Goal: Submit feedback/report problem

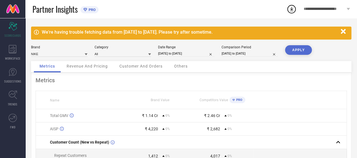
click at [198, 17] on div "Partner Insights PRO" at bounding box center [159, 9] width 254 height 18
click at [189, 31] on div "We're having trouble fetching data from [DATE] to [DATE]. Please try after some…" at bounding box center [190, 31] width 296 height 5
click at [222, 33] on div "We're having trouble fetching data from [DATE] to [DATE]. Please try after some…" at bounding box center [190, 31] width 296 height 5
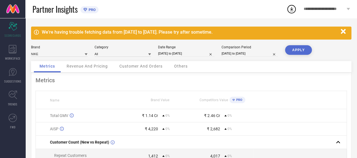
click at [208, 32] on div "We're having trouble fetching data from [DATE] to [DATE]. Please try after some…" at bounding box center [190, 31] width 296 height 5
click at [220, 33] on div "We're having trouble fetching data from [DATE] to [DATE]. Please try after some…" at bounding box center [190, 31] width 296 height 5
click at [207, 33] on div "We're having trouble fetching data from [DATE] to [DATE]. Please try after some…" at bounding box center [190, 31] width 296 height 5
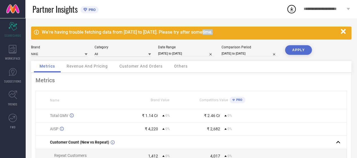
click at [207, 33] on div "We're having trouble fetching data from [DATE] to [DATE]. Please try after some…" at bounding box center [190, 31] width 296 height 5
click at [218, 34] on div "We're having trouble fetching data from [DATE] to [DATE]. Please try after some…" at bounding box center [190, 31] width 296 height 5
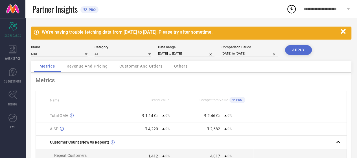
click at [218, 34] on div "We're having trouble fetching data from [DATE] to [DATE]. Please try after some…" at bounding box center [190, 31] width 296 height 5
click at [208, 32] on div "We're having trouble fetching data from [DATE] to [DATE]. Please try after some…" at bounding box center [190, 31] width 296 height 5
click at [190, 33] on div "We're having trouble fetching data from [DATE] to [DATE]. Please try after some…" at bounding box center [190, 31] width 296 height 5
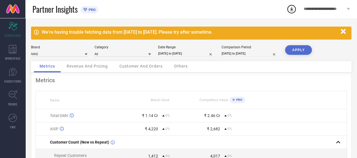
click at [157, 32] on div "We're having trouble fetching data from [DATE] to [DATE]. Please try after some…" at bounding box center [190, 31] width 296 height 5
click at [170, 33] on div "We're having trouble fetching data from [DATE] to [DATE]. Please try after some…" at bounding box center [190, 31] width 296 height 5
click at [124, 32] on div "We're having trouble fetching data from [DATE] to [DATE]. Please try after some…" at bounding box center [190, 31] width 296 height 5
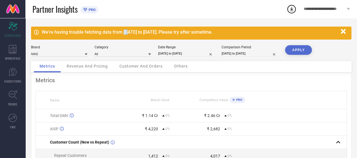
click at [124, 32] on div "We're having trouble fetching data from [DATE] to [DATE]. Please try after some…" at bounding box center [190, 31] width 296 height 5
click at [116, 32] on div "We're having trouble fetching data from [DATE] to [DATE]. Please try after some…" at bounding box center [190, 31] width 296 height 5
click at [105, 32] on div "We're having trouble fetching data from [DATE] to [DATE]. Please try after some…" at bounding box center [190, 31] width 296 height 5
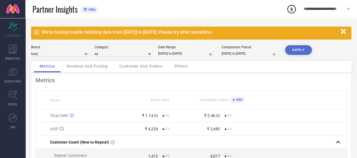
click at [91, 34] on div "We're having trouble fetching data from [DATE] to [DATE]. Please try after some…" at bounding box center [190, 31] width 296 height 5
click at [75, 32] on div "We're having trouble fetching data from [DATE] to [DATE]. Please try after some…" at bounding box center [190, 31] width 296 height 5
click at [63, 31] on div "We're having trouble fetching data from [DATE] to [DATE]. Please try after some…" at bounding box center [190, 31] width 296 height 5
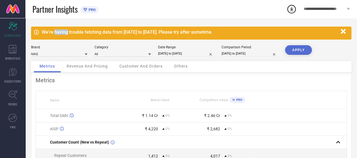
click at [63, 31] on div "We're having trouble fetching data from [DATE] to [DATE]. Please try after some…" at bounding box center [190, 31] width 296 height 5
click at [88, 34] on div "We're having trouble fetching data from [DATE] to [DATE]. Please try after some…" at bounding box center [190, 31] width 296 height 5
click at [103, 33] on div "We're having trouble fetching data from [DATE] to [DATE]. Please try after some…" at bounding box center [190, 31] width 296 height 5
drag, startPoint x: 103, startPoint y: 33, endPoint x: 120, endPoint y: 34, distance: 16.7
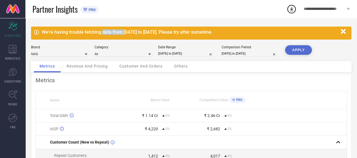
click at [120, 34] on div "We're having trouble fetching data from [DATE] to [DATE]. Please try after some…" at bounding box center [190, 31] width 296 height 5
drag, startPoint x: 121, startPoint y: 33, endPoint x: 112, endPoint y: 33, distance: 9.0
click at [112, 33] on div "We're having trouble fetching data from [DATE] to [DATE]. Please try after some…" at bounding box center [190, 31] width 296 height 5
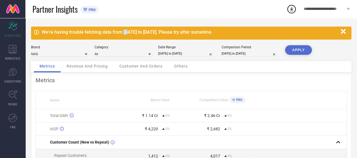
drag, startPoint x: 123, startPoint y: 33, endPoint x: 128, endPoint y: 33, distance: 4.5
click at [128, 33] on div "We're having trouble fetching data from [DATE] to [DATE]. Please try after some…" at bounding box center [190, 31] width 296 height 5
drag, startPoint x: 137, startPoint y: 32, endPoint x: 148, endPoint y: 33, distance: 10.8
click at [148, 33] on div "We're having trouble fetching data from [DATE] to [DATE]. Please try after some…" at bounding box center [190, 31] width 296 height 5
drag, startPoint x: 154, startPoint y: 32, endPoint x: 159, endPoint y: 31, distance: 5.7
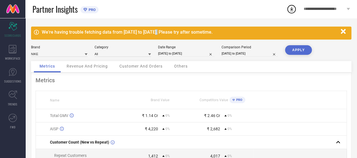
click at [159, 31] on div "We're having trouble fetching data from [DATE] to [DATE]. Please try after some…" at bounding box center [190, 31] width 296 height 5
drag, startPoint x: 170, startPoint y: 32, endPoint x: 180, endPoint y: 32, distance: 9.9
click at [180, 32] on div "We're having trouble fetching data from [DATE] to [DATE]. Please try after some…" at bounding box center [190, 31] width 296 height 5
drag, startPoint x: 184, startPoint y: 32, endPoint x: 191, endPoint y: 32, distance: 7.1
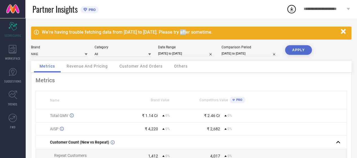
click at [191, 32] on div "We're having trouble fetching data from [DATE] to [DATE]. Please try after some…" at bounding box center [190, 31] width 296 height 5
click at [201, 32] on div "We're having trouble fetching data from [DATE] to [DATE]. Please try after some…" at bounding box center [190, 31] width 296 height 5
click at [206, 32] on div "We're having trouble fetching data from [DATE] to [DATE]. Please try after some…" at bounding box center [190, 31] width 296 height 5
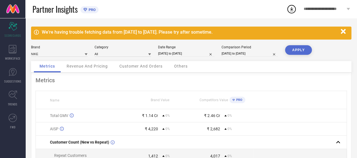
drag, startPoint x: 206, startPoint y: 32, endPoint x: 220, endPoint y: 35, distance: 14.1
click at [220, 35] on div "We're having trouble fetching data from [DATE] to [DATE]. Please try after some…" at bounding box center [191, 33] width 320 height 13
click at [220, 31] on div "We're having trouble fetching data from [DATE] to [DATE]. Please try after some…" at bounding box center [190, 31] width 296 height 5
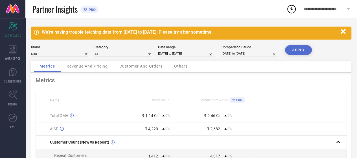
click at [220, 31] on div "We're having trouble fetching data from [DATE] to [DATE]. Please try after some…" at bounding box center [190, 31] width 296 height 5
click at [92, 30] on div "We're having trouble fetching data from [DATE] to [DATE]. Please try after some…" at bounding box center [190, 31] width 296 height 5
click at [104, 31] on div "We're having trouble fetching data from [DATE] to [DATE]. Please try after some…" at bounding box center [190, 31] width 296 height 5
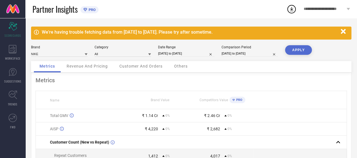
click at [131, 32] on div "We're having trouble fetching data from [DATE] to [DATE]. Please try after some…" at bounding box center [190, 31] width 296 height 5
click at [158, 34] on div "We're having trouble fetching data from [DATE] to [DATE]. Please try after some…" at bounding box center [190, 31] width 296 height 5
click at [163, 33] on div "We're having trouble fetching data from [DATE] to [DATE]. Please try after some…" at bounding box center [190, 31] width 296 height 5
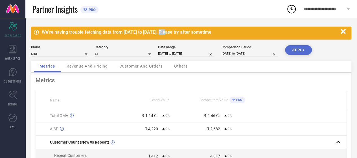
click at [163, 33] on div "We're having trouble fetching data from [DATE] to [DATE]. Please try after some…" at bounding box center [190, 31] width 296 height 5
click at [183, 33] on div "We're having trouble fetching data from [DATE] to [DATE]. Please try after some…" at bounding box center [190, 31] width 296 height 5
click at [144, 32] on div "We're having trouble fetching data from [DATE] to [DATE]. Please try after some…" at bounding box center [190, 31] width 296 height 5
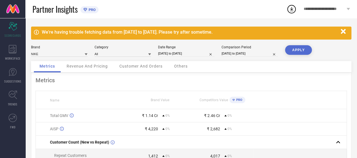
click at [130, 33] on div "We're having trouble fetching data from [DATE] to [DATE]. Please try after some…" at bounding box center [190, 31] width 296 height 5
drag, startPoint x: 129, startPoint y: 32, endPoint x: 137, endPoint y: 31, distance: 8.0
click at [137, 31] on div "We're having trouble fetching data from [DATE] to [DATE]. Please try after some…" at bounding box center [190, 31] width 296 height 5
click at [150, 54] on icon at bounding box center [149, 54] width 3 height 2
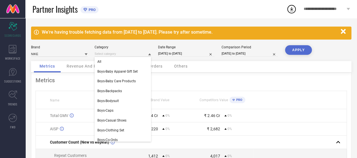
click at [150, 54] on icon at bounding box center [149, 54] width 3 height 2
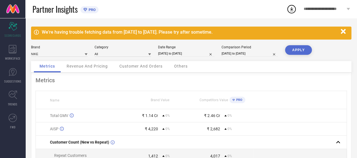
click at [156, 31] on div "We're having trouble fetching data from [DATE] to [DATE]. Please try after some…" at bounding box center [190, 31] width 296 height 5
click at [165, 32] on div "We're having trouble fetching data from [DATE] to [DATE]. Please try after some…" at bounding box center [190, 31] width 296 height 5
click at [173, 32] on div "We're having trouble fetching data from [DATE] to [DATE]. Please try after some…" at bounding box center [190, 31] width 296 height 5
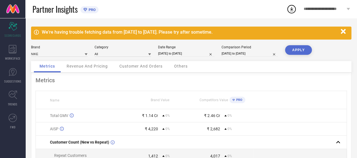
click at [166, 33] on div "We're having trouble fetching data from [DATE] to [DATE]. Please try after some…" at bounding box center [190, 31] width 296 height 5
click at [175, 33] on div "We're having trouble fetching data from [DATE] to [DATE]. Please try after some…" at bounding box center [190, 31] width 296 height 5
click at [146, 33] on div "We're having trouble fetching data from [DATE] to [DATE]. Please try after some…" at bounding box center [190, 31] width 296 height 5
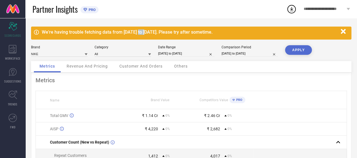
click at [146, 33] on div "We're having trouble fetching data from [DATE] to [DATE]. Please try after some…" at bounding box center [190, 31] width 296 height 5
click at [107, 32] on div "We're having trouble fetching data from [DATE] to [DATE]. Please try after some…" at bounding box center [190, 31] width 296 height 5
click at [89, 31] on div "We're having trouble fetching data from [DATE] to [DATE]. Please try after some…" at bounding box center [190, 31] width 296 height 5
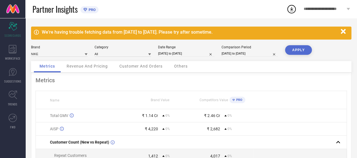
click at [77, 32] on div "We're having trouble fetching data from [DATE] to [DATE]. Please try after some…" at bounding box center [190, 31] width 296 height 5
click at [55, 31] on div "We're having trouble fetching data from [DATE] to [DATE]. Please try after some…" at bounding box center [190, 31] width 296 height 5
click at [93, 32] on div "We're having trouble fetching data from [DATE] to [DATE]. Please try after some…" at bounding box center [190, 31] width 296 height 5
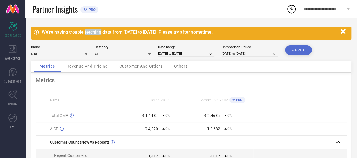
click at [93, 32] on div "We're having trouble fetching data from [DATE] to [DATE]. Please try after some…" at bounding box center [190, 31] width 296 height 5
click at [116, 31] on div "We're having trouble fetching data from [DATE] to [DATE]. Please try after some…" at bounding box center [190, 31] width 296 height 5
click at [128, 33] on div "We're having trouble fetching data from [DATE] to [DATE]. Please try after some…" at bounding box center [190, 31] width 296 height 5
drag, startPoint x: 128, startPoint y: 33, endPoint x: 144, endPoint y: 33, distance: 15.5
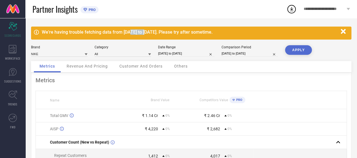
click at [144, 33] on div "We're having trouble fetching data from [DATE] to [DATE]. Please try after some…" at bounding box center [190, 31] width 296 height 5
click at [165, 32] on div "We're having trouble fetching data from [DATE] to [DATE]. Please try after some…" at bounding box center [190, 31] width 296 height 5
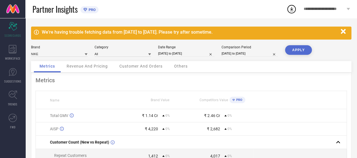
click at [176, 32] on div "We're having trouble fetching data from [DATE] to [DATE]. Please try after some…" at bounding box center [190, 31] width 296 height 5
click at [200, 33] on div "We're having trouble fetching data from [DATE] to [DATE]. Please try after some…" at bounding box center [190, 31] width 296 height 5
click at [194, 22] on div "We're having trouble fetching data from [DATE] to [DATE]. Please try after some…" at bounding box center [191, 135] width 332 height 235
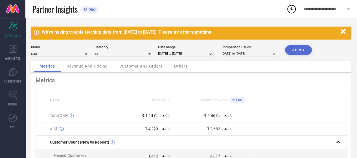
click at [221, 31] on div "We're having trouble fetching data from [DATE] to [DATE]. Please try after some…" at bounding box center [190, 31] width 296 height 5
click at [223, 14] on div "Partner Insights PRO" at bounding box center [159, 9] width 254 height 18
